Goal: Find specific page/section: Find specific page/section

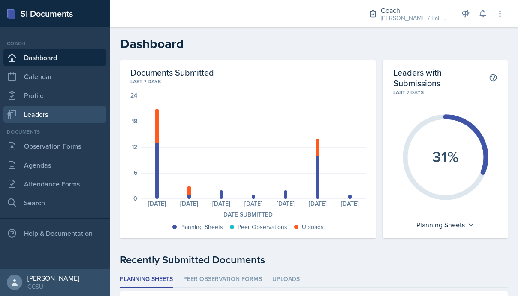
click at [62, 111] on link "Leaders" at bounding box center [54, 114] width 103 height 17
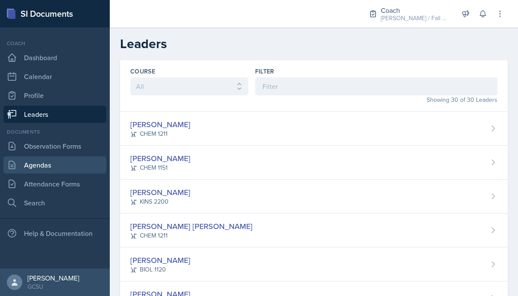
click at [62, 160] on link "Agendas" at bounding box center [54, 164] width 103 height 17
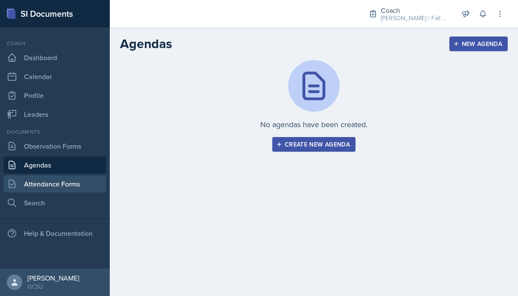
click at [64, 186] on link "Attendance Forms" at bounding box center [54, 183] width 103 height 17
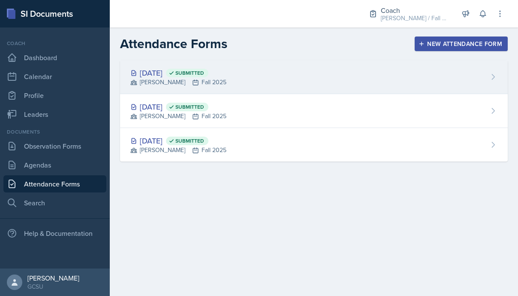
click at [241, 66] on div "[DATE] Submitted [PERSON_NAME] Fall 2025" at bounding box center [314, 77] width 388 height 34
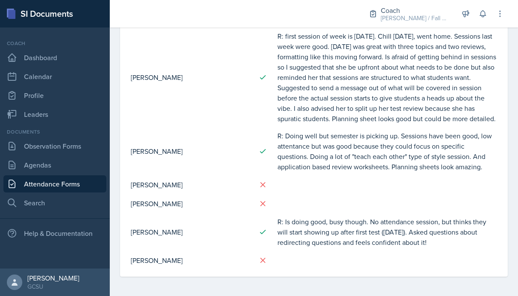
scroll to position [641, 0]
